Goal: Check status

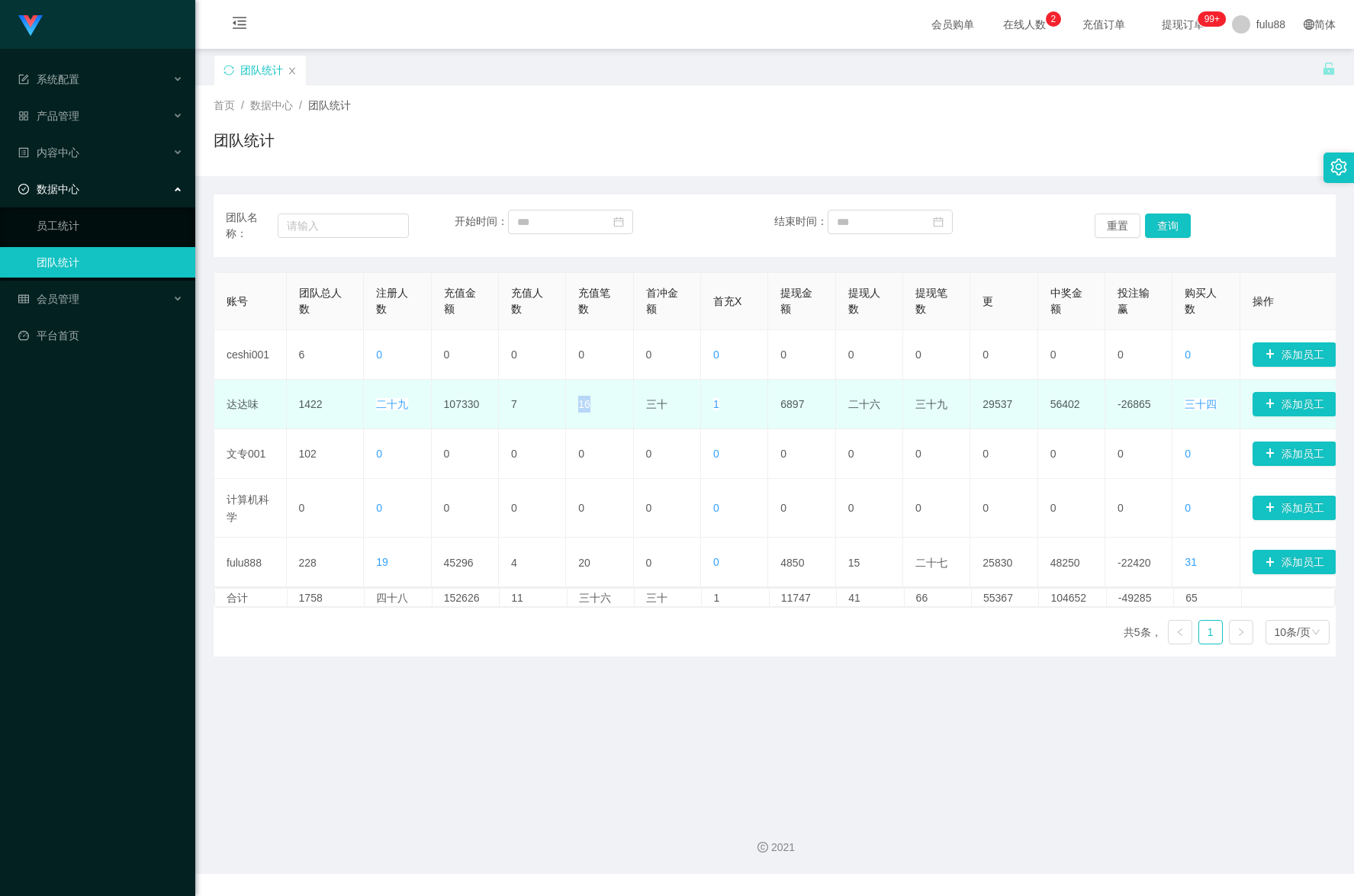
drag, startPoint x: 578, startPoint y: 409, endPoint x: 623, endPoint y: 405, distance: 45.2
click at [628, 401] on td "16" at bounding box center [599, 405] width 67 height 50
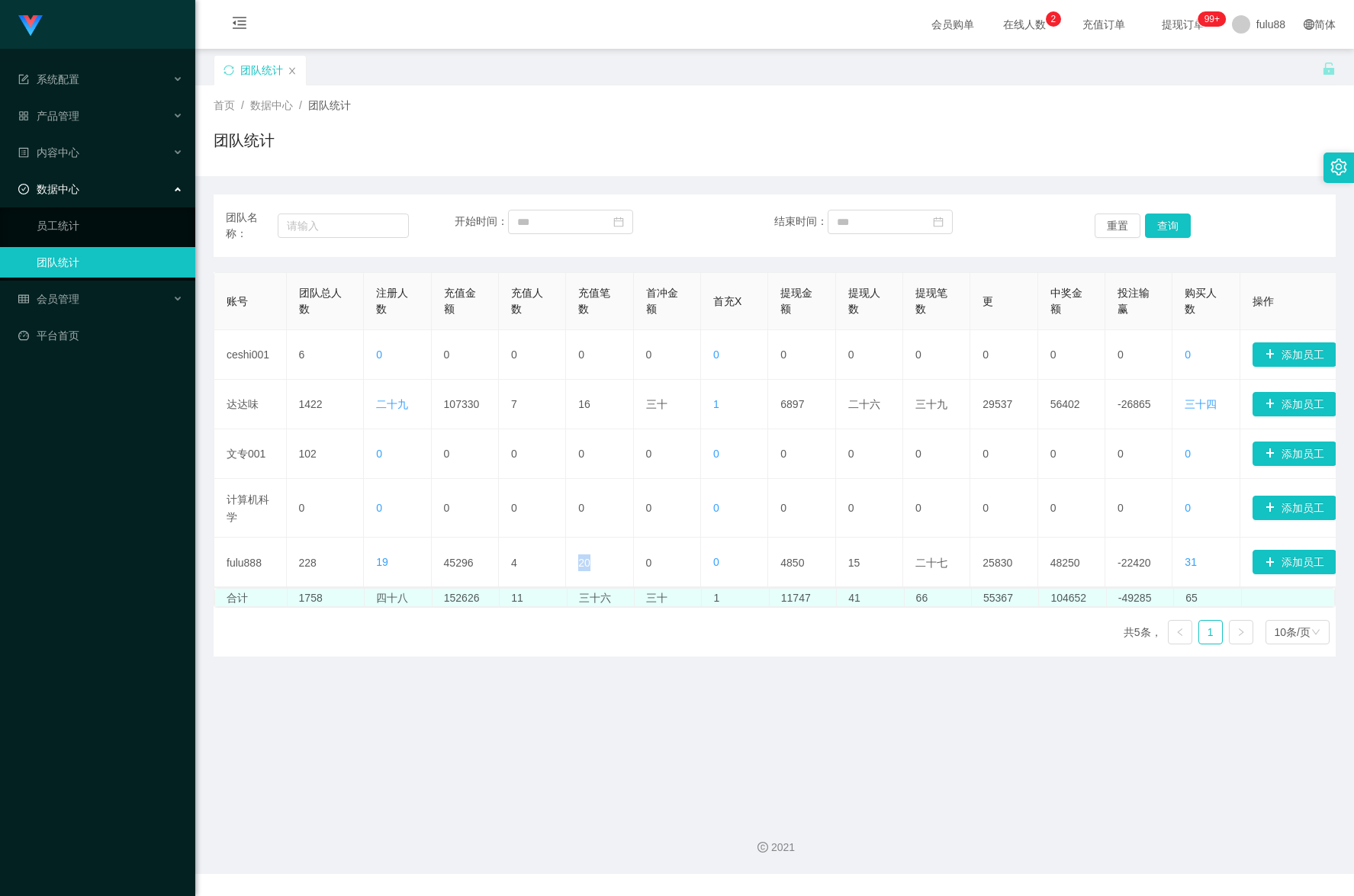
drag, startPoint x: 604, startPoint y: 567, endPoint x: 579, endPoint y: 606, distance: 46.3
click at [548, 566] on tr "fulu888 228 19 45296 4 20 0 0 4850 15 二十七 25830 48250 -22420 31 添加员工" at bounding box center [786, 563] width 1143 height 50
